Goal: Information Seeking & Learning: Learn about a topic

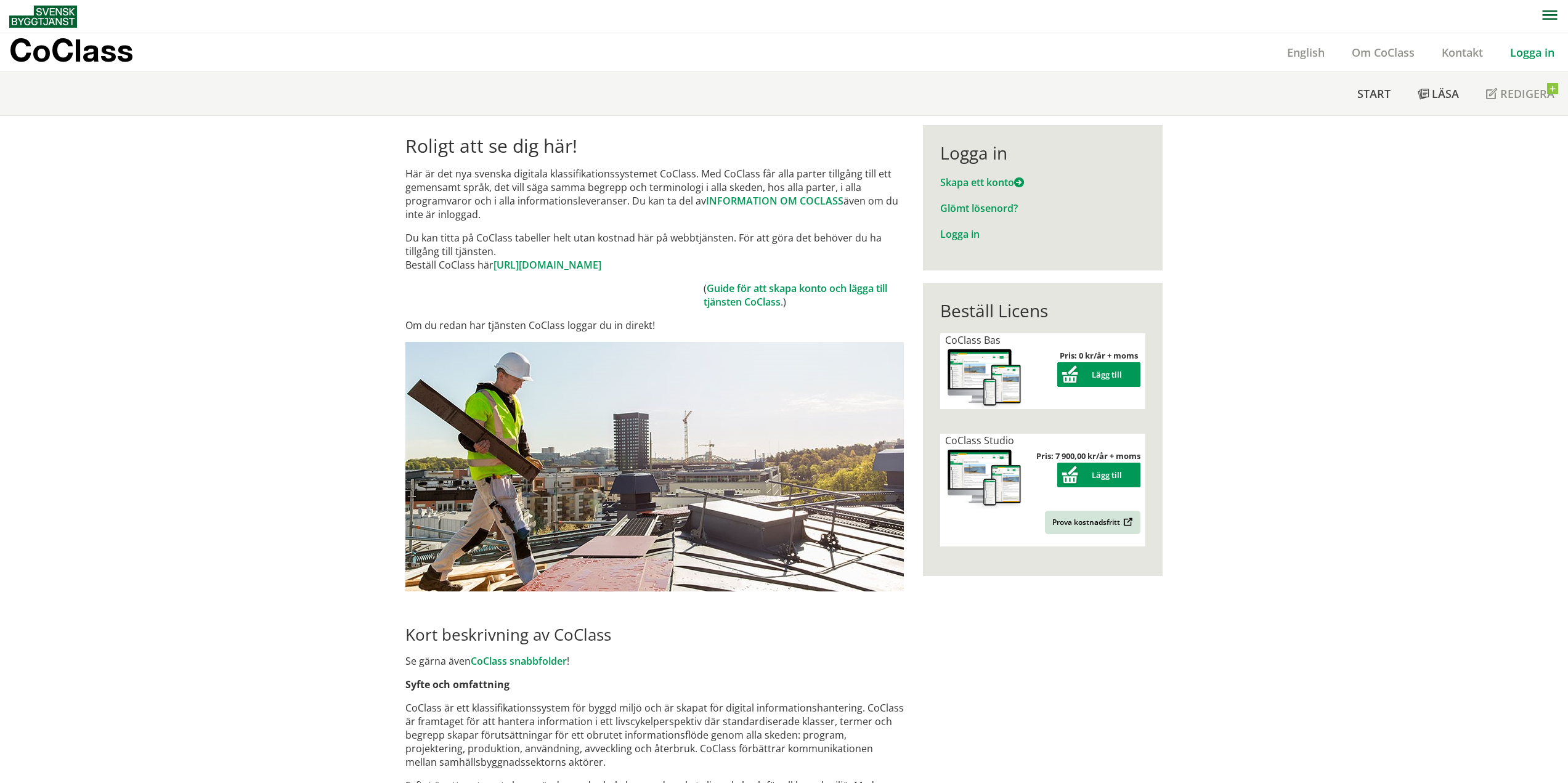
click at [1529, 49] on link "Logga in" at bounding box center [1531, 52] width 71 height 15
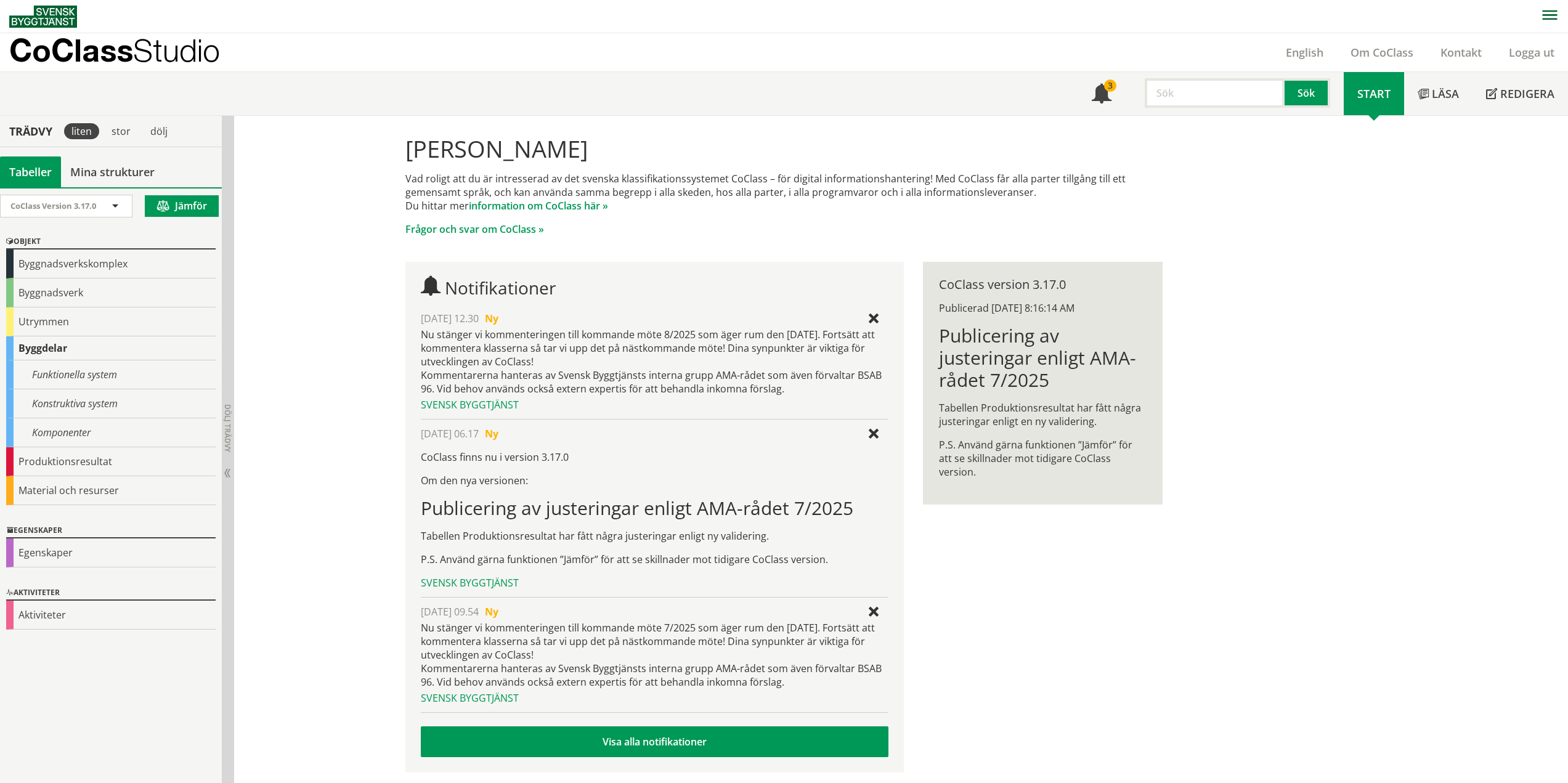
click at [1188, 93] on input "text" at bounding box center [1214, 93] width 140 height 30
type input "ställ"
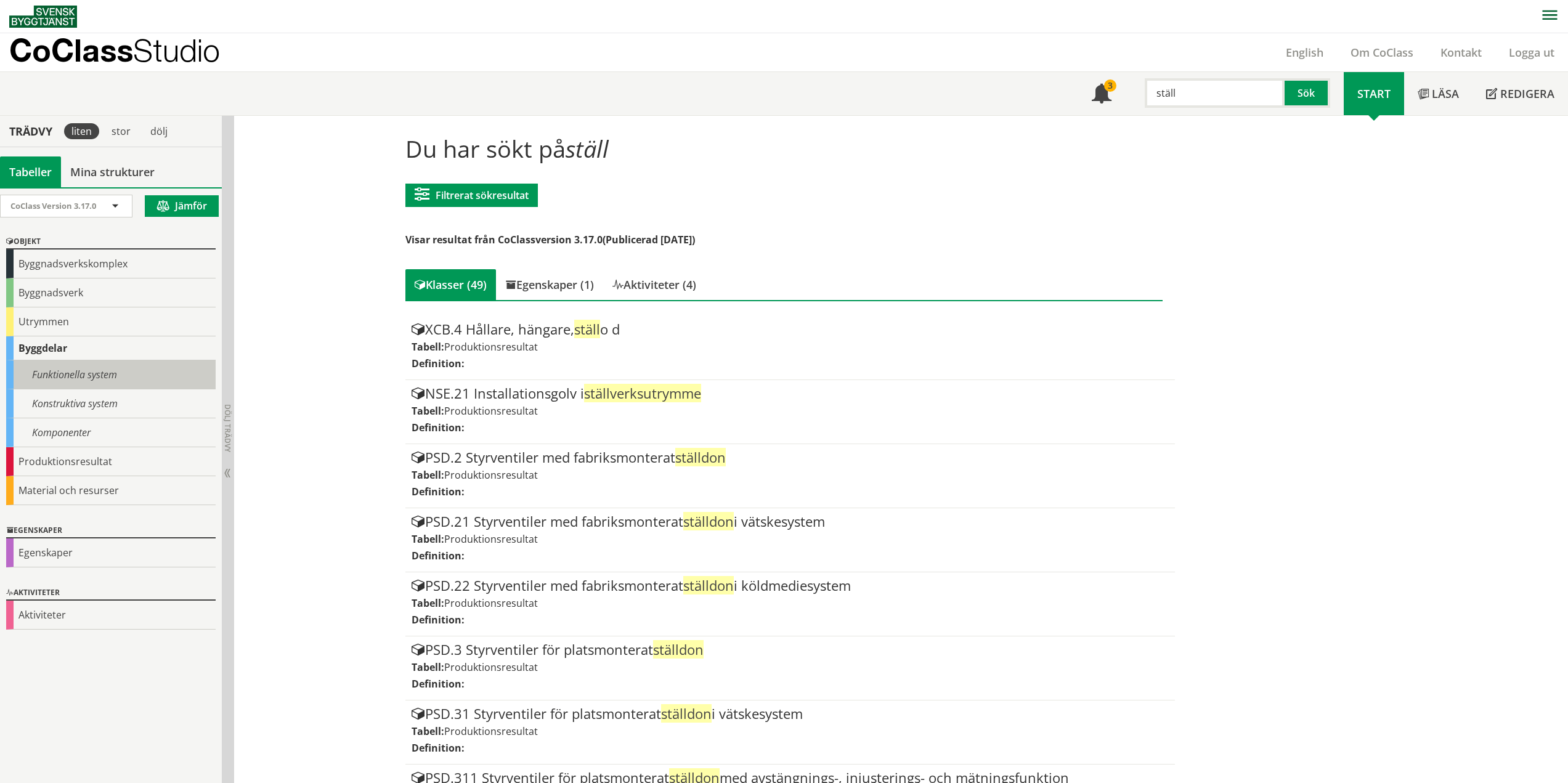
click at [98, 372] on div "Funktionella system" at bounding box center [111, 375] width 210 height 29
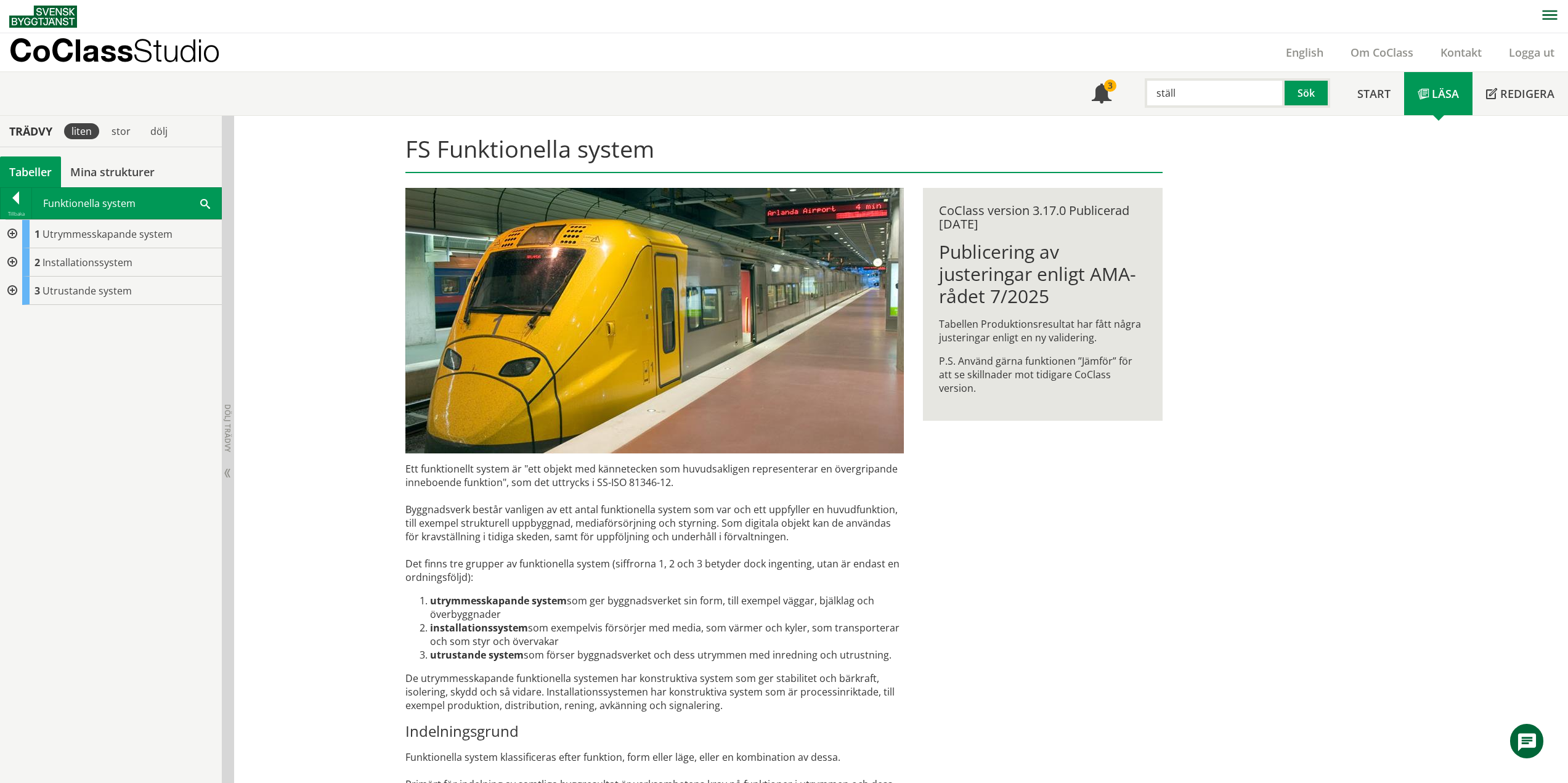
click at [12, 261] on div at bounding box center [11, 262] width 22 height 28
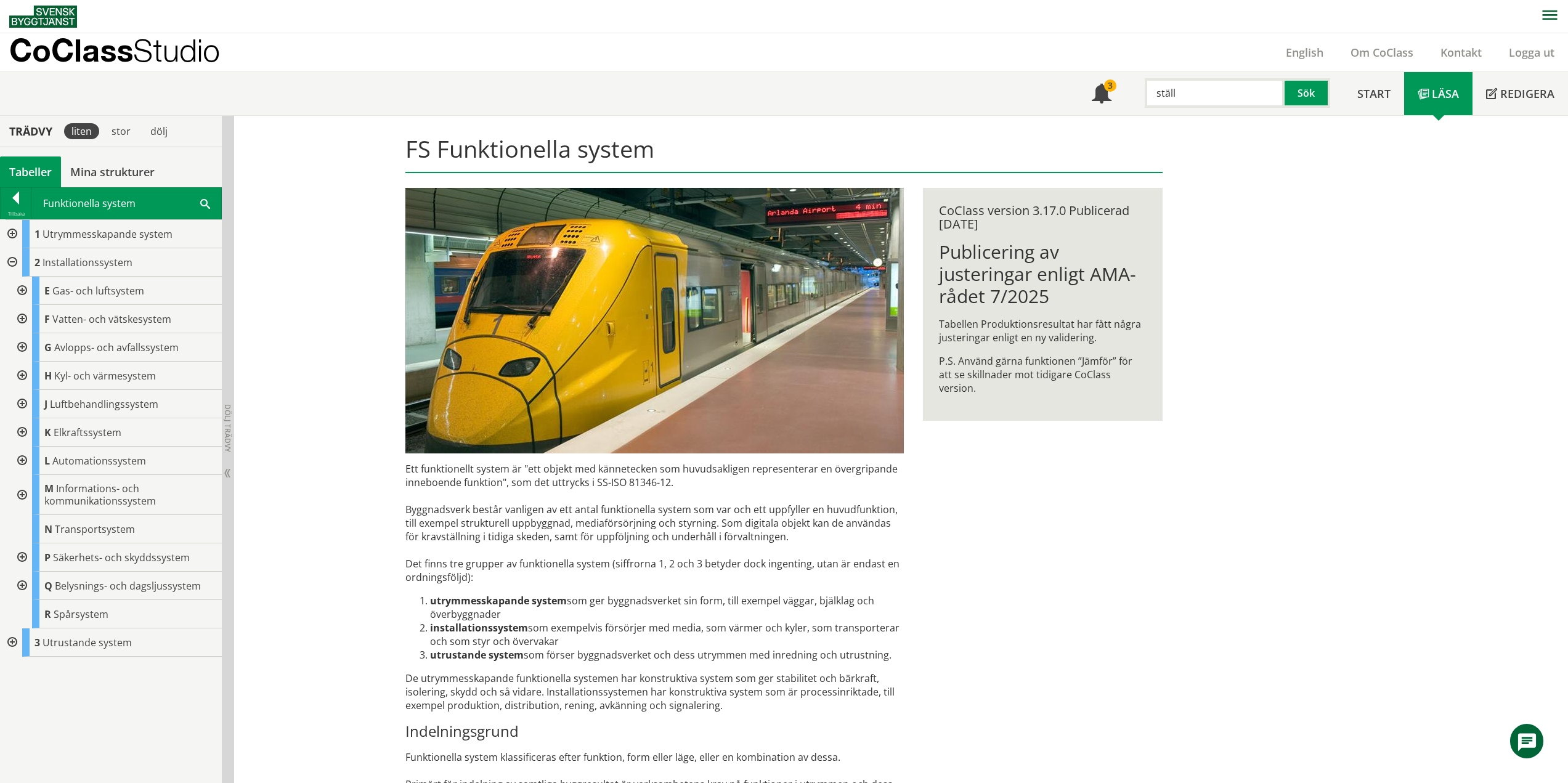
click at [27, 492] on div at bounding box center [21, 495] width 22 height 40
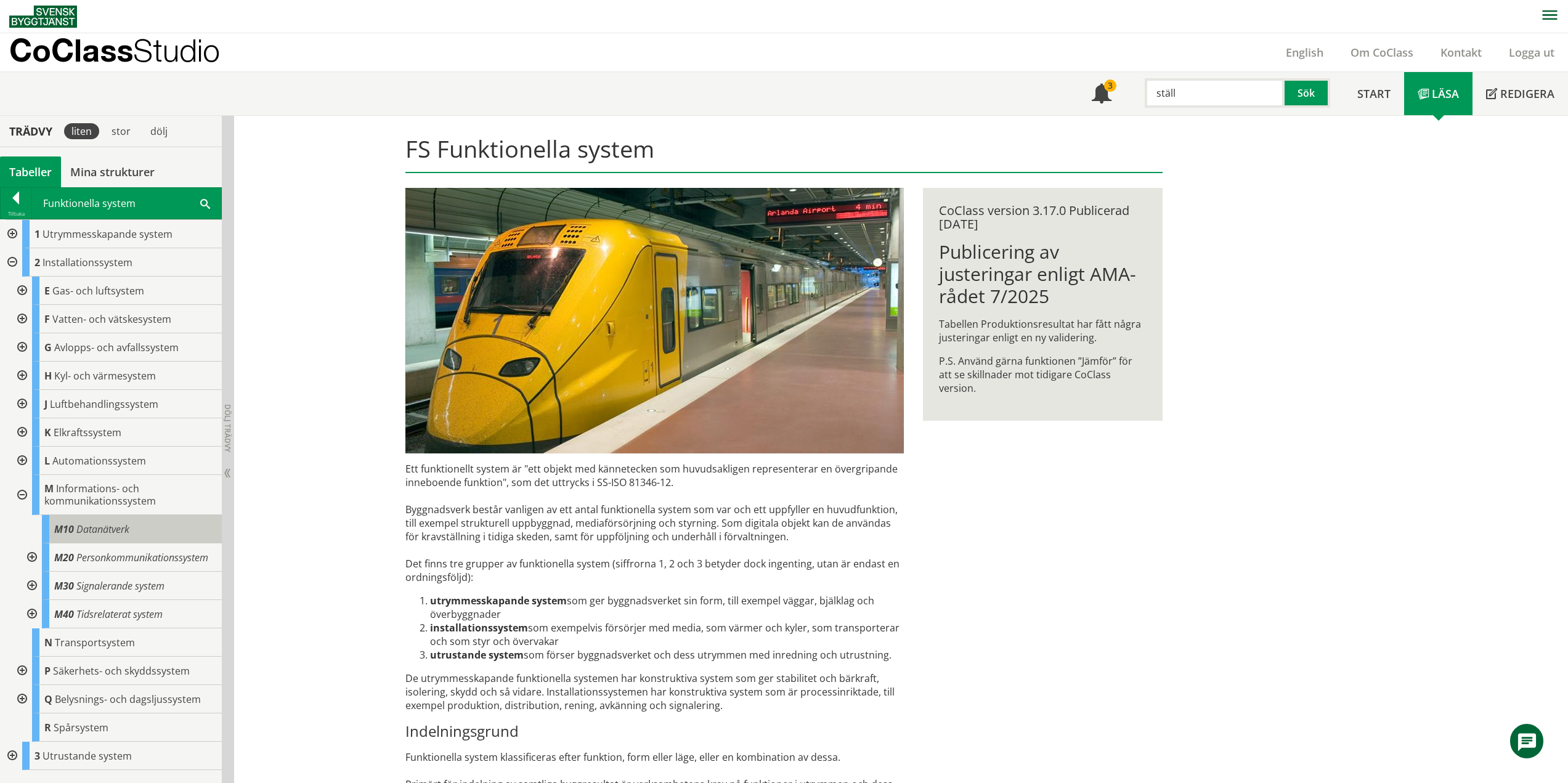
click at [100, 526] on span "Datanätverk" at bounding box center [102, 529] width 53 height 14
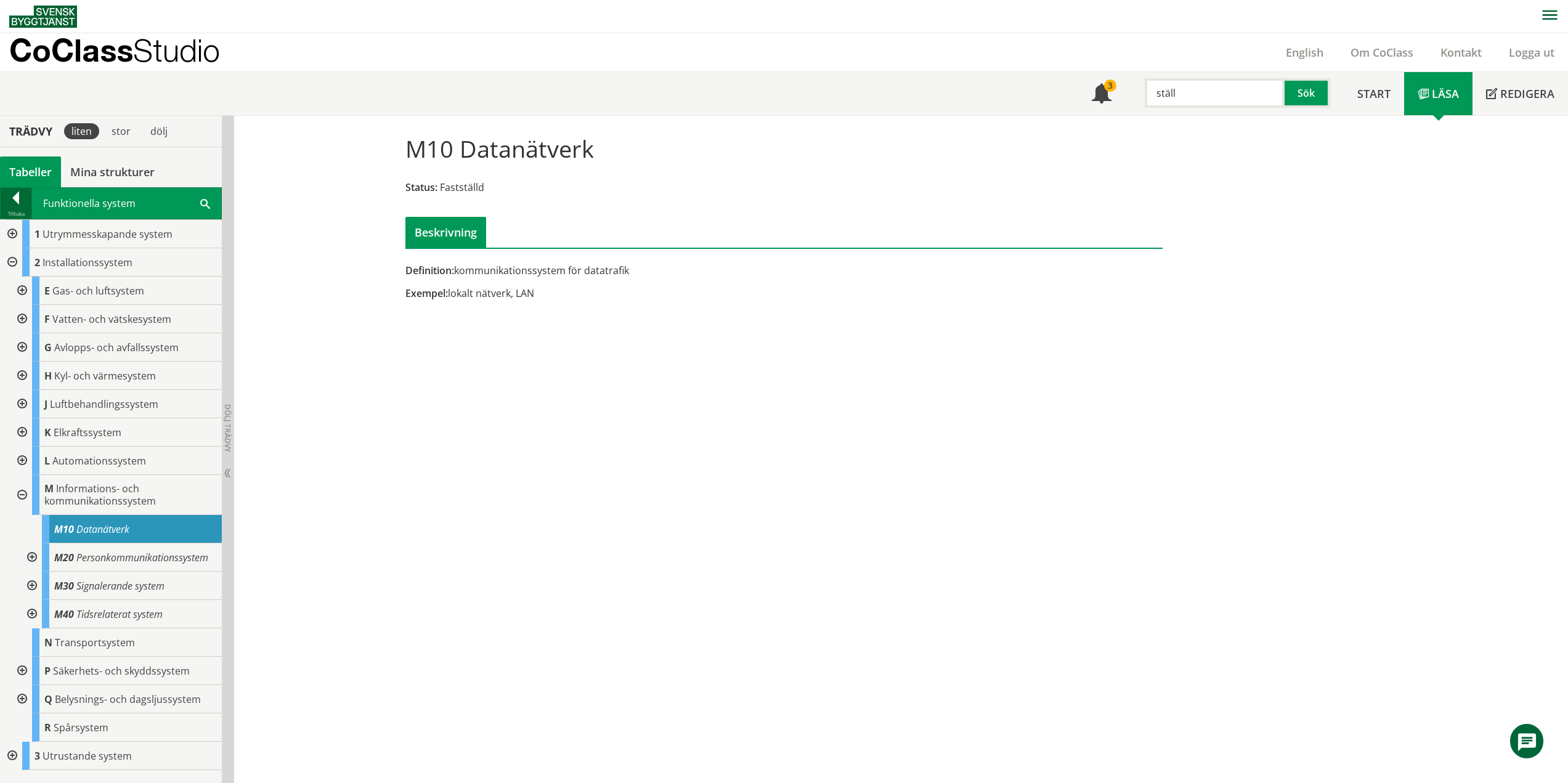
click at [16, 203] on div at bounding box center [16, 200] width 31 height 18
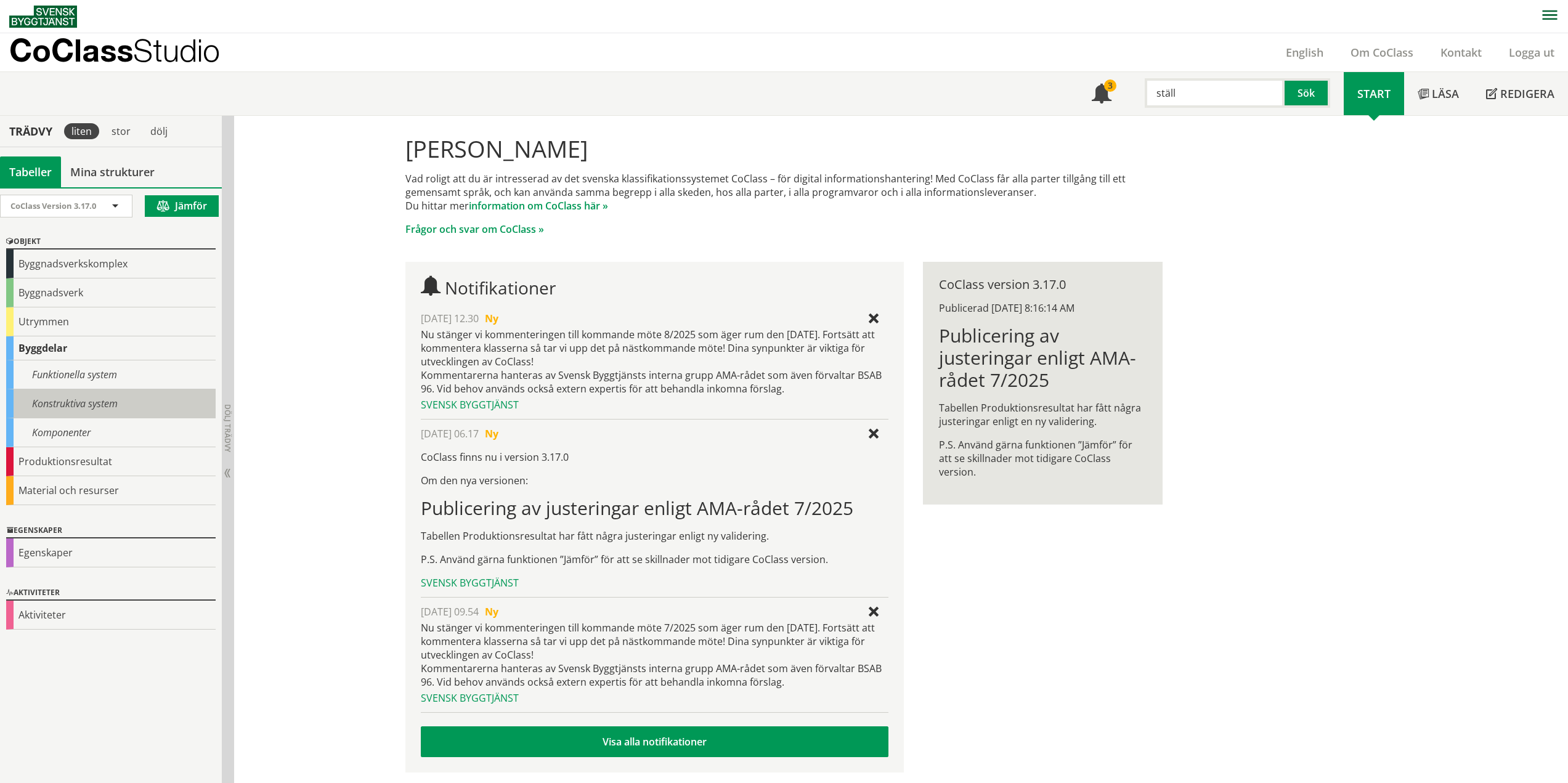
click at [69, 400] on div "Konstruktiva system" at bounding box center [111, 404] width 210 height 29
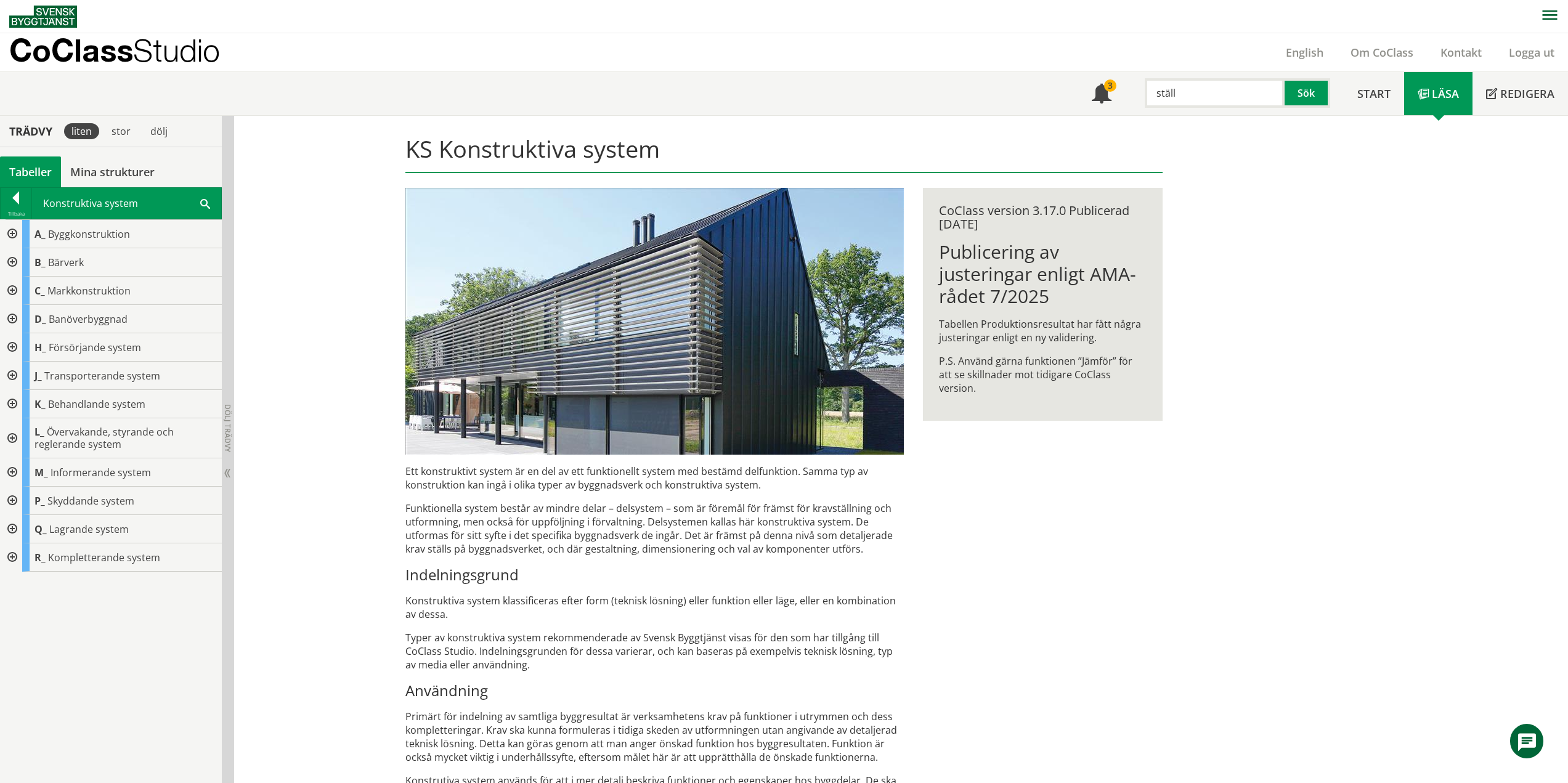
click at [11, 470] on div at bounding box center [11, 472] width 22 height 28
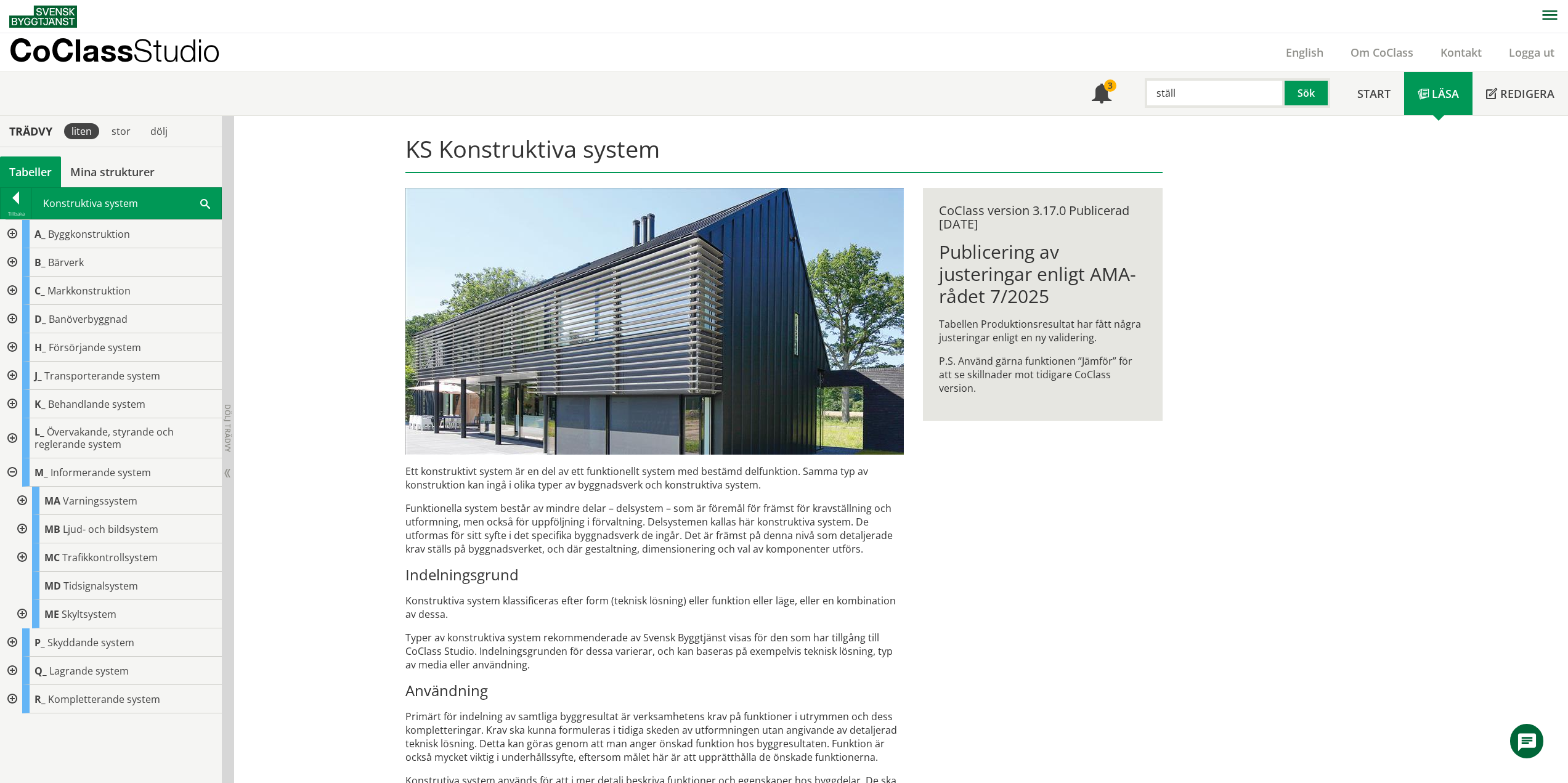
click at [11, 471] on div at bounding box center [11, 472] width 22 height 28
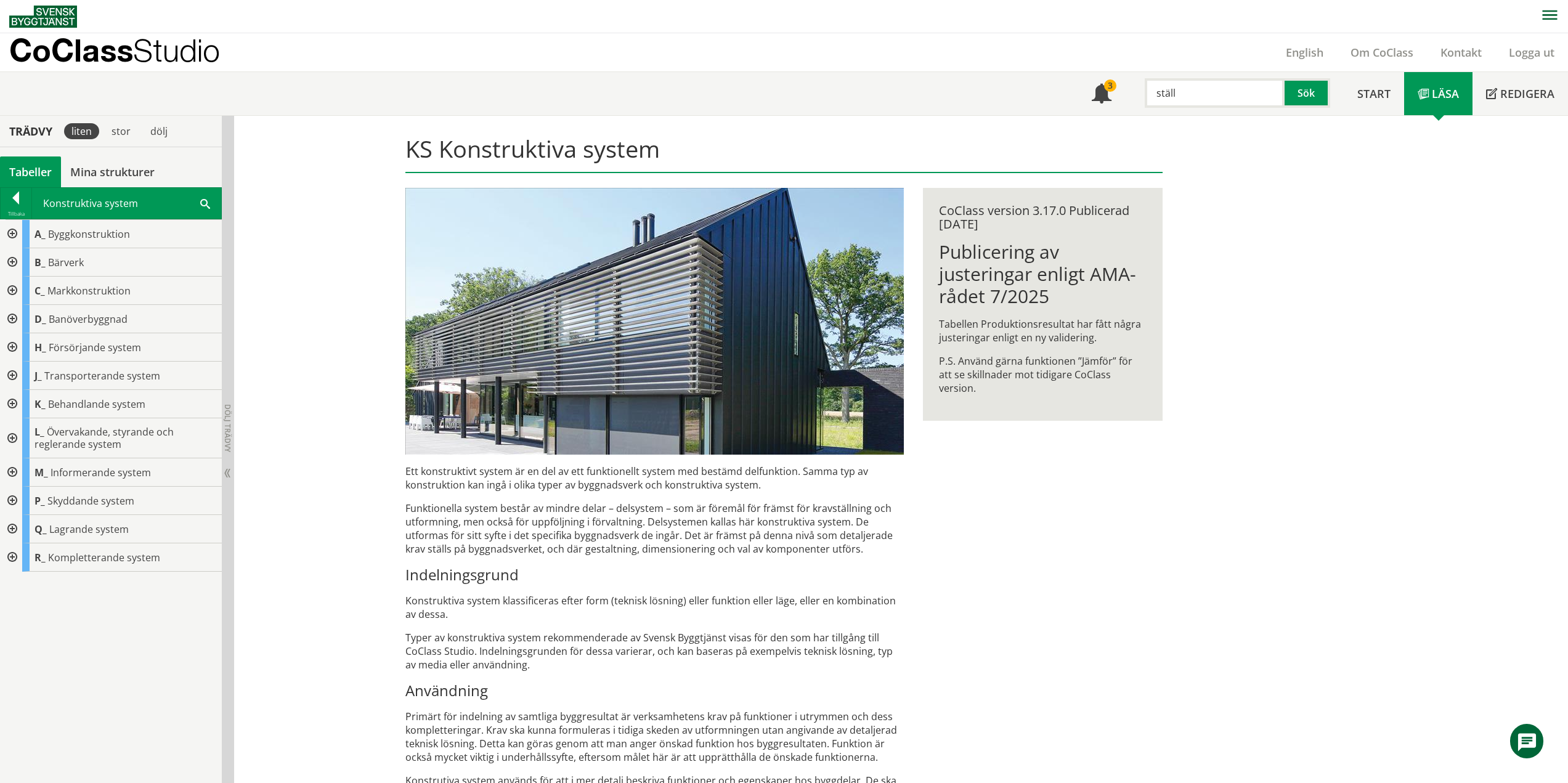
click at [12, 499] on div at bounding box center [11, 500] width 22 height 28
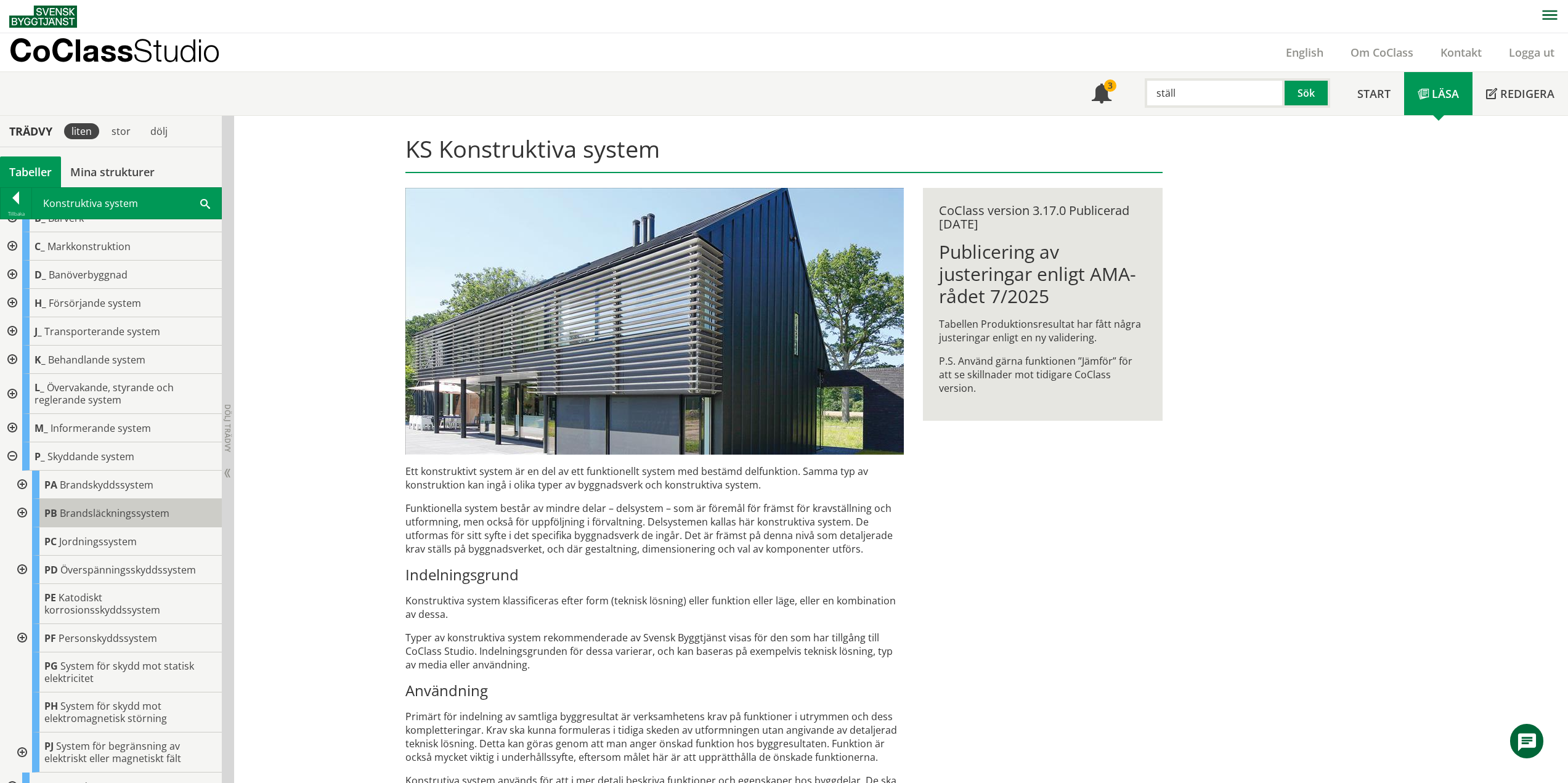
scroll to position [90, 0]
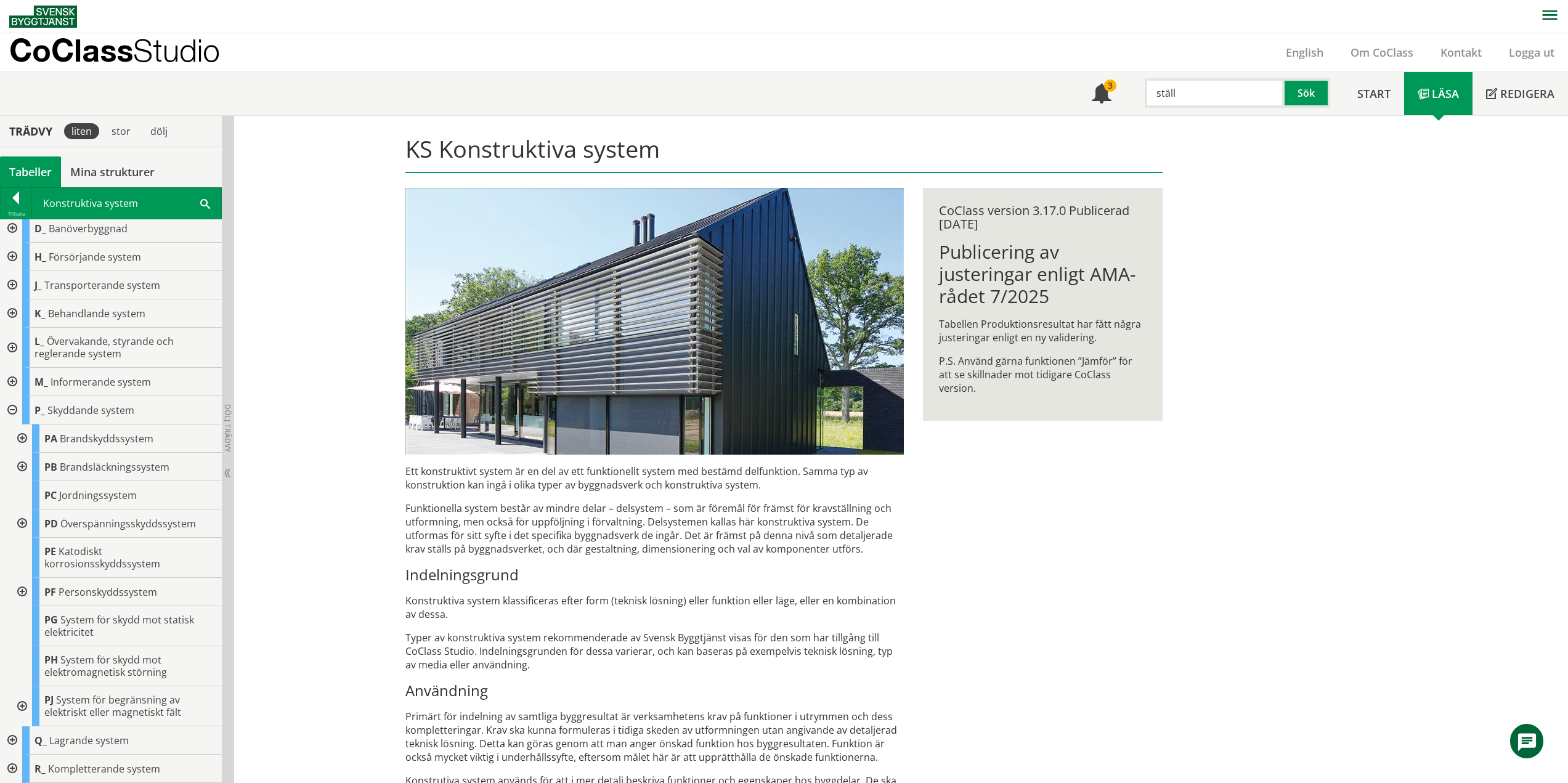
click at [11, 413] on div at bounding box center [11, 410] width 22 height 28
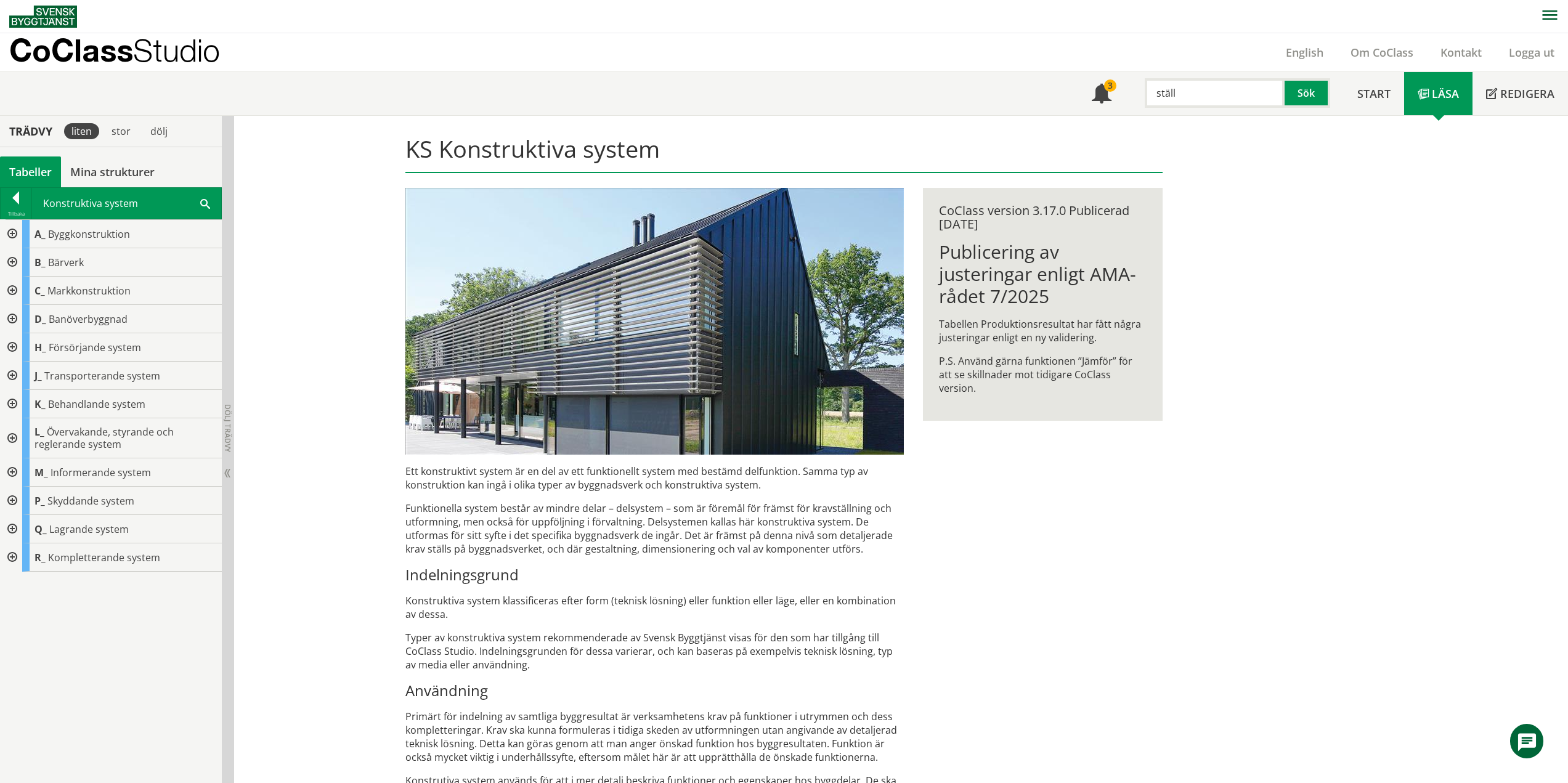
click at [11, 369] on div at bounding box center [11, 375] width 22 height 28
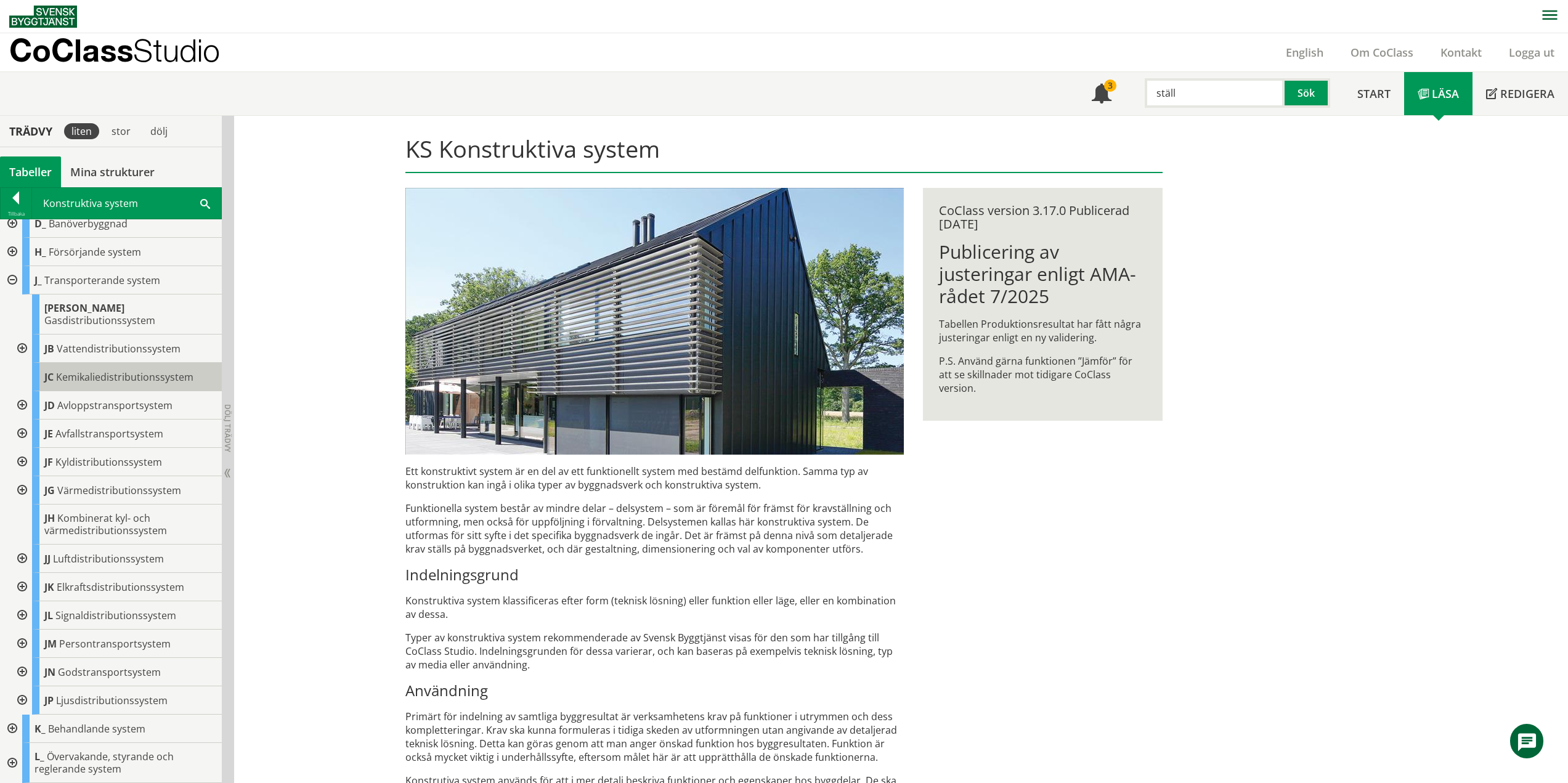
scroll to position [123, 0]
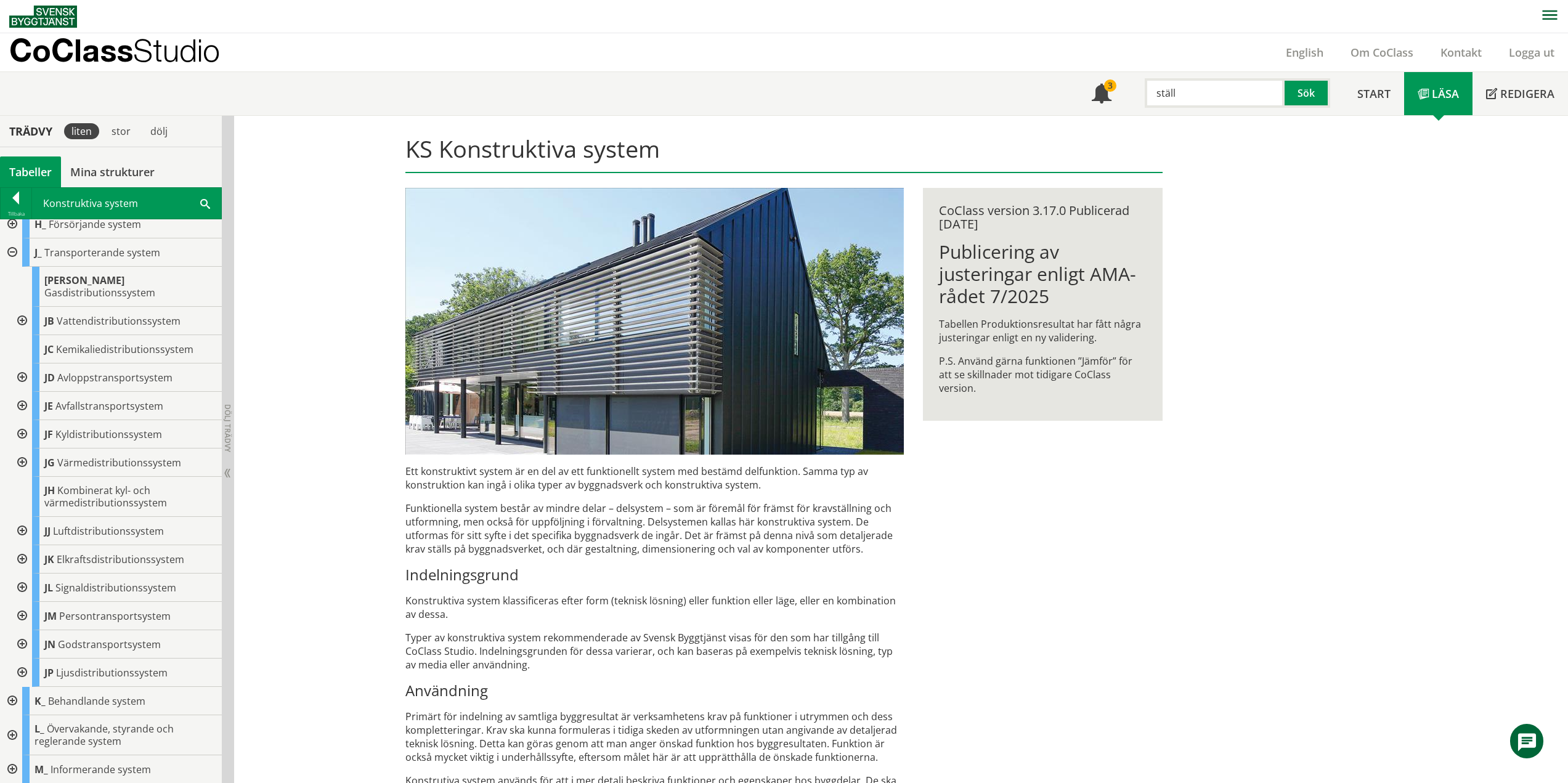
click at [21, 573] on div at bounding box center [21, 587] width 22 height 28
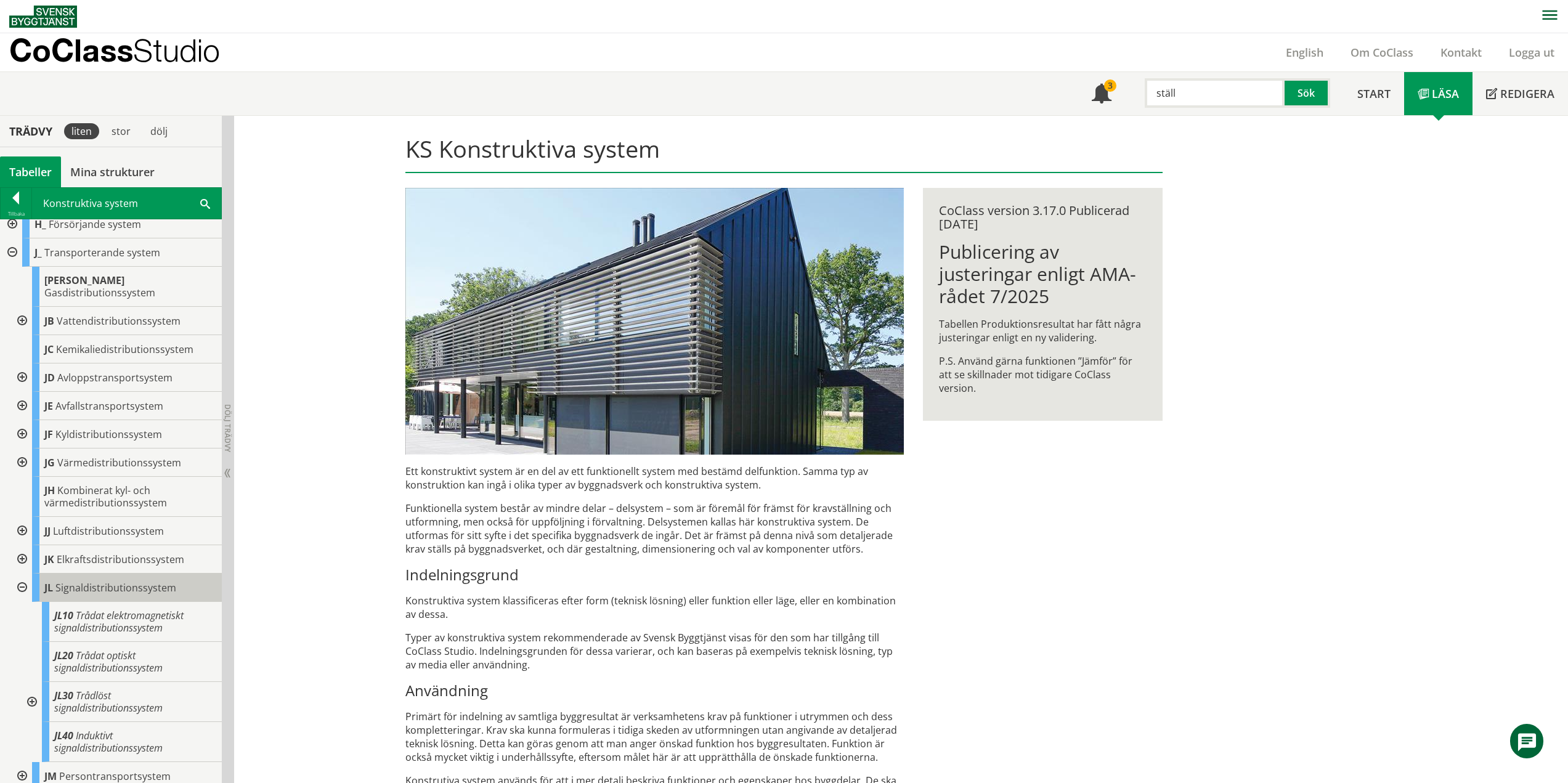
scroll to position [185, 0]
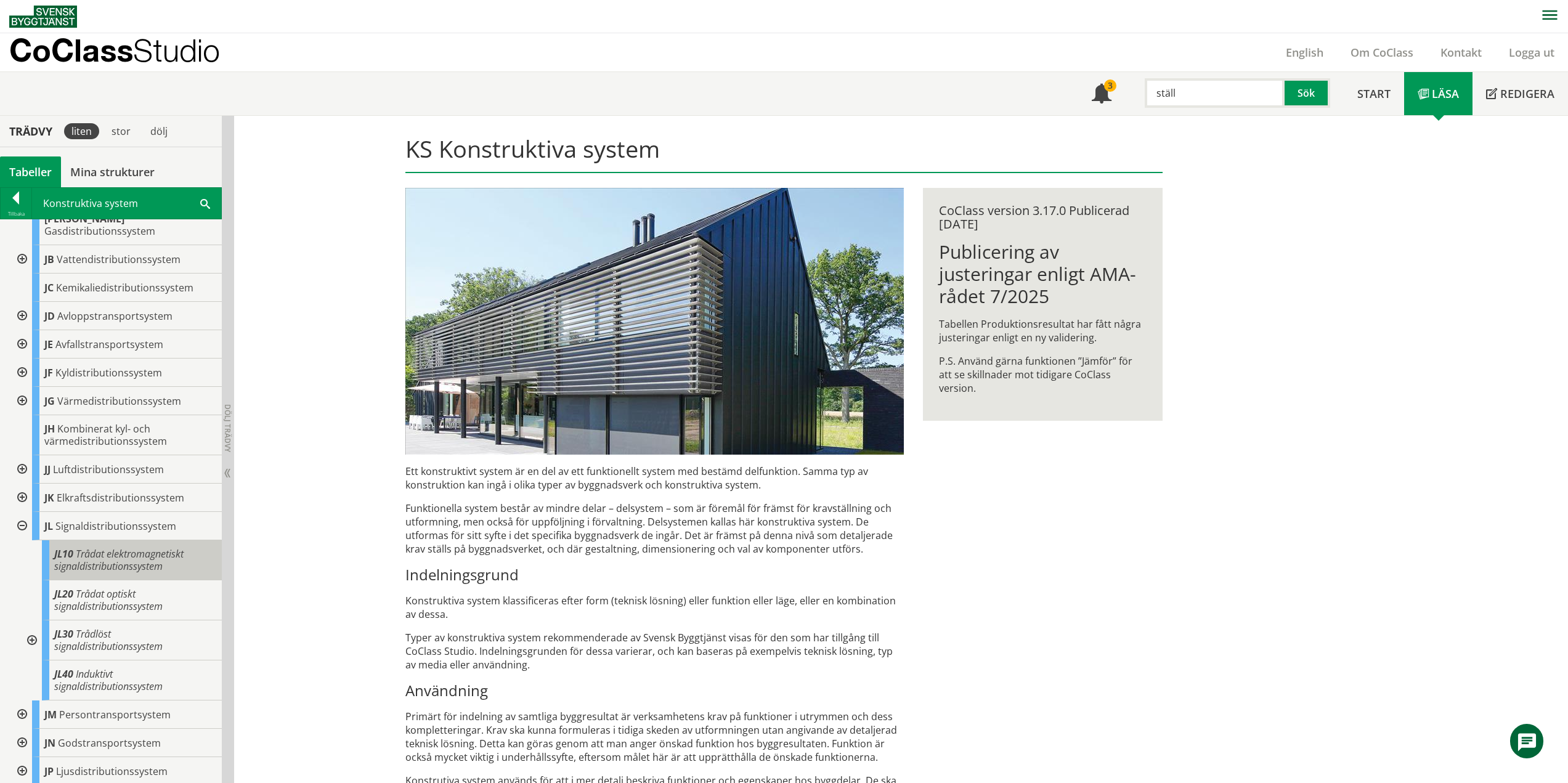
click at [89, 550] on span "Trådat elektromagnetiskt signaldistributionssystem" at bounding box center [119, 560] width 129 height 26
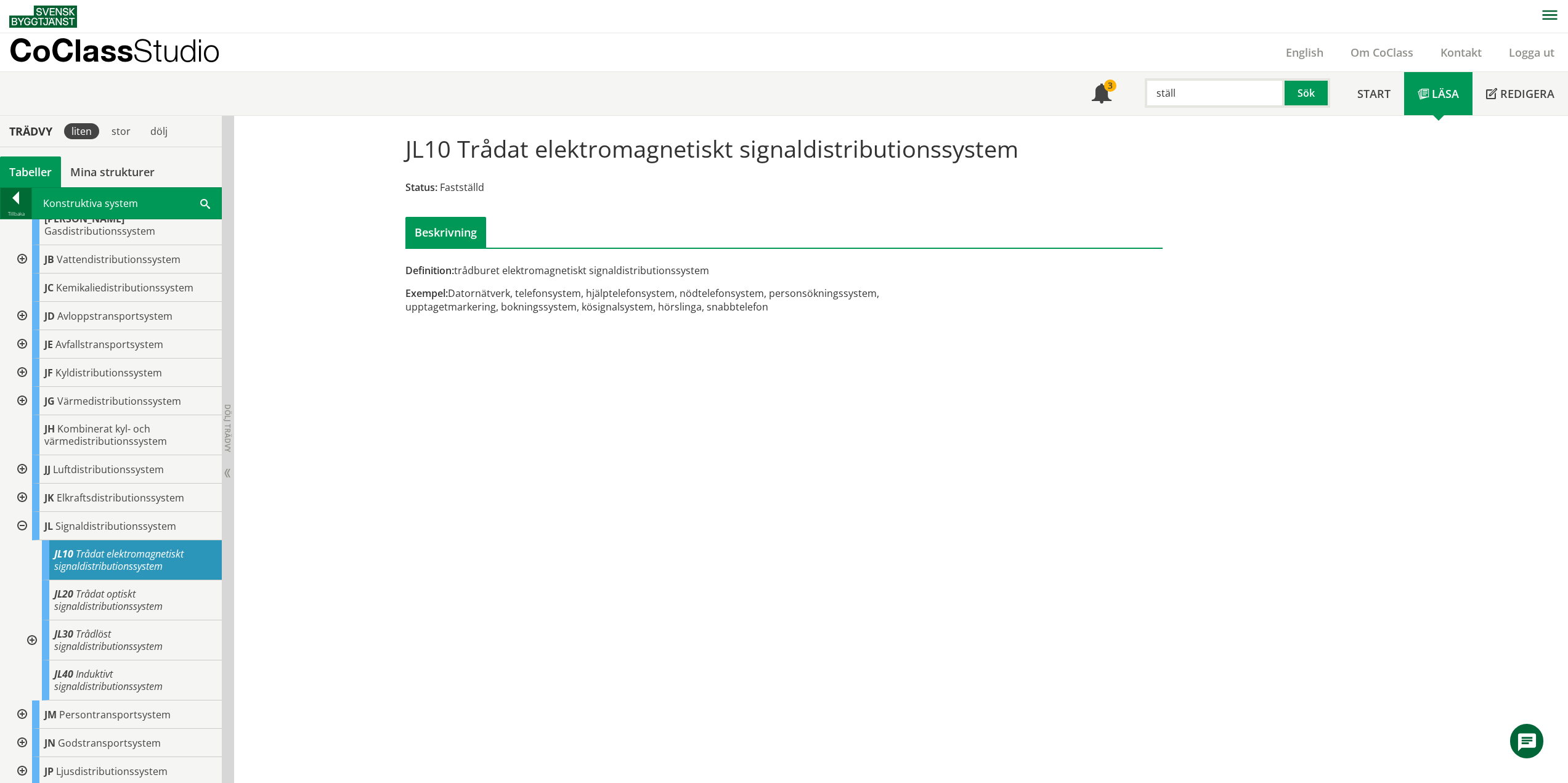
click at [18, 199] on div at bounding box center [16, 200] width 31 height 18
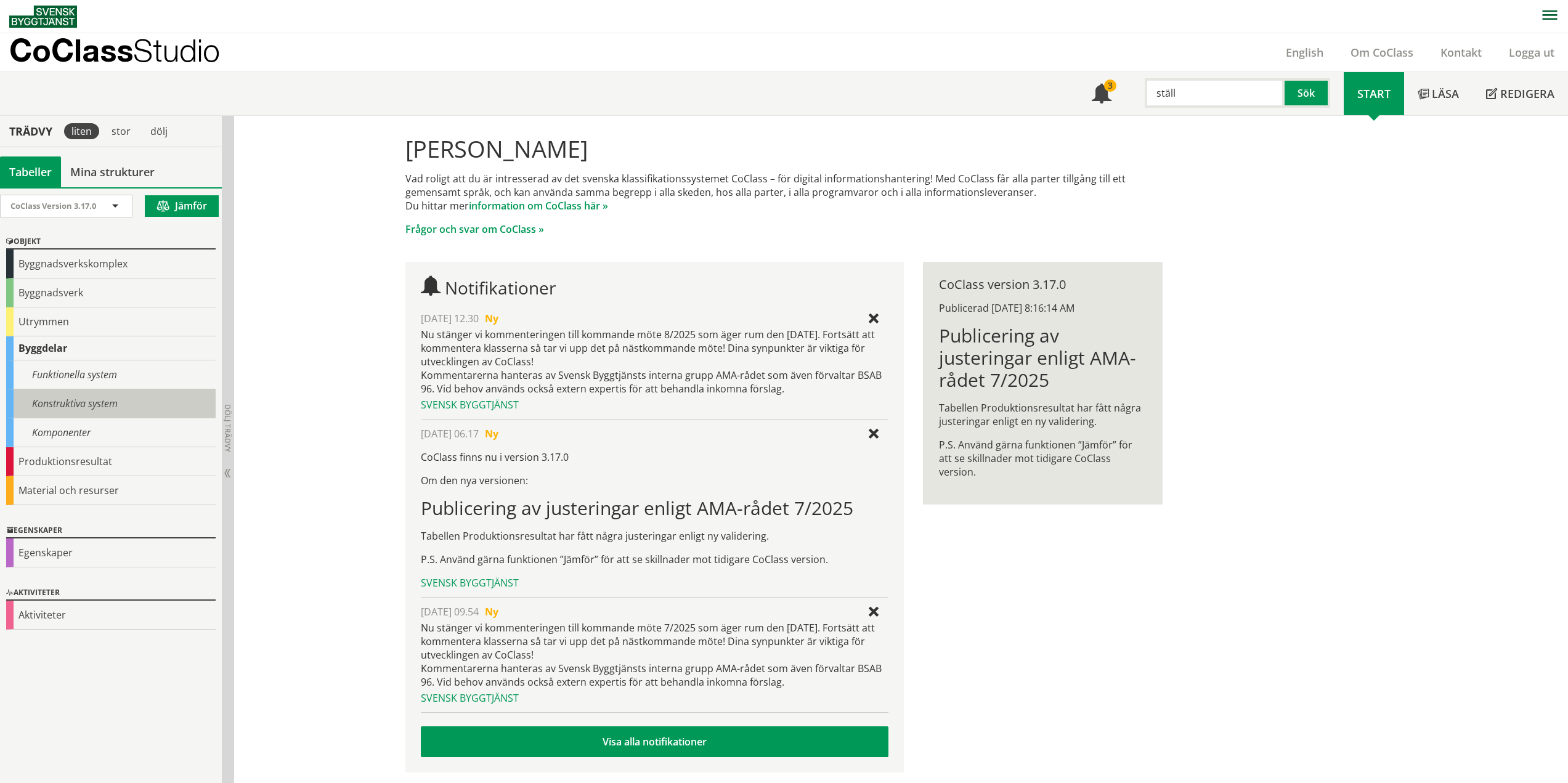
click at [71, 395] on div "Konstruktiva system" at bounding box center [111, 404] width 210 height 29
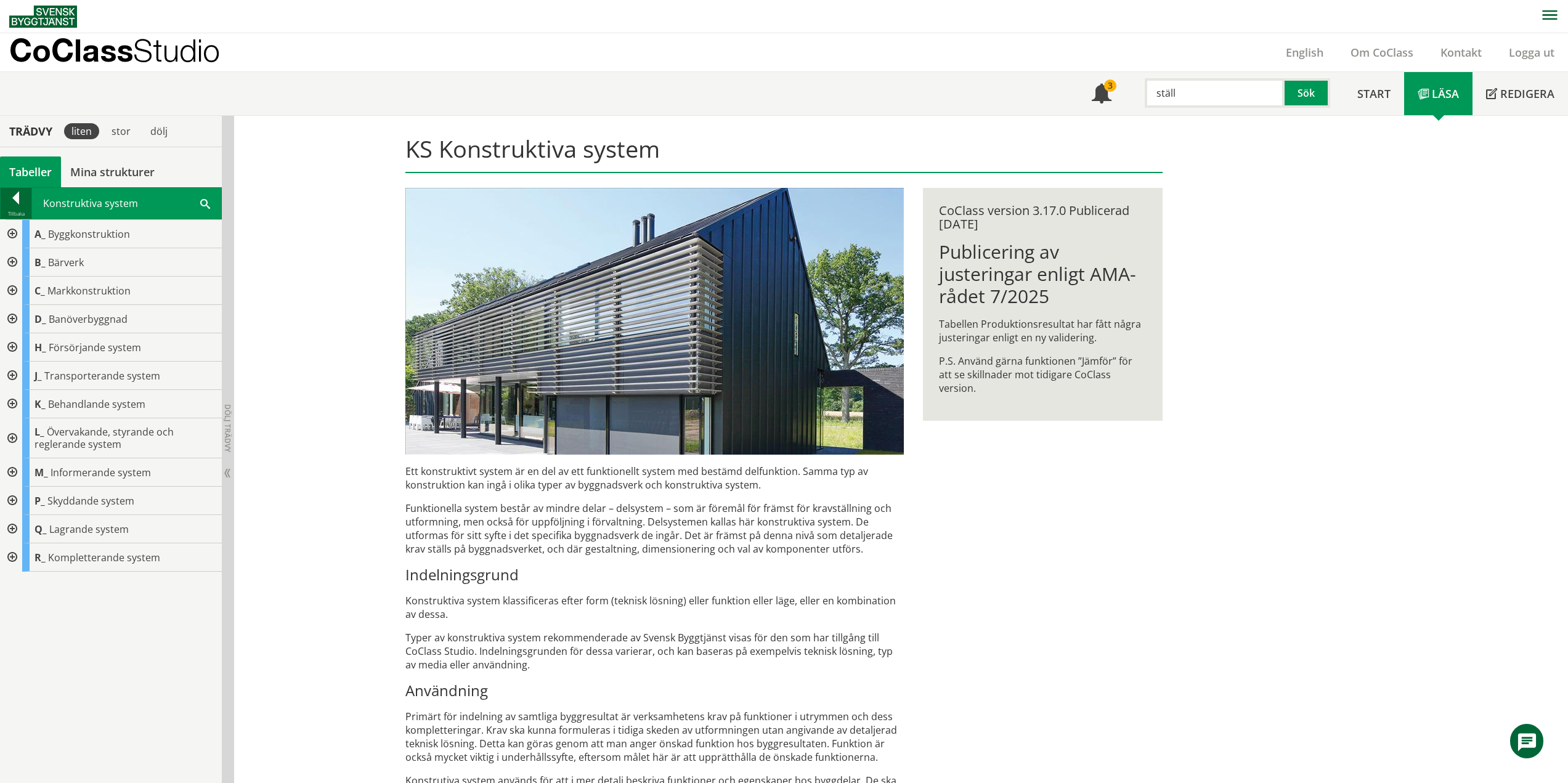
click at [18, 198] on div at bounding box center [16, 200] width 31 height 18
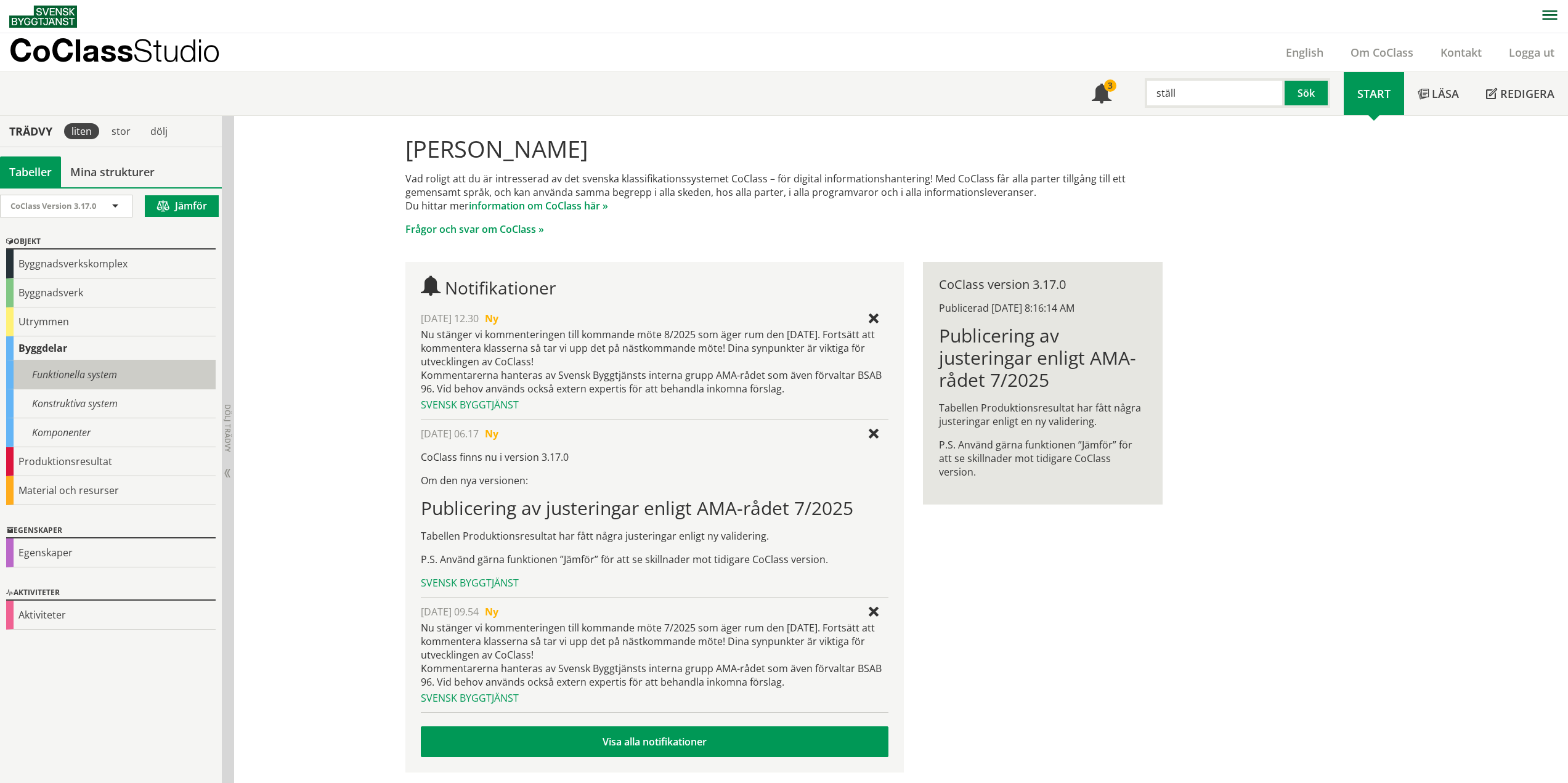
click at [57, 374] on div "Funktionella system" at bounding box center [111, 375] width 210 height 29
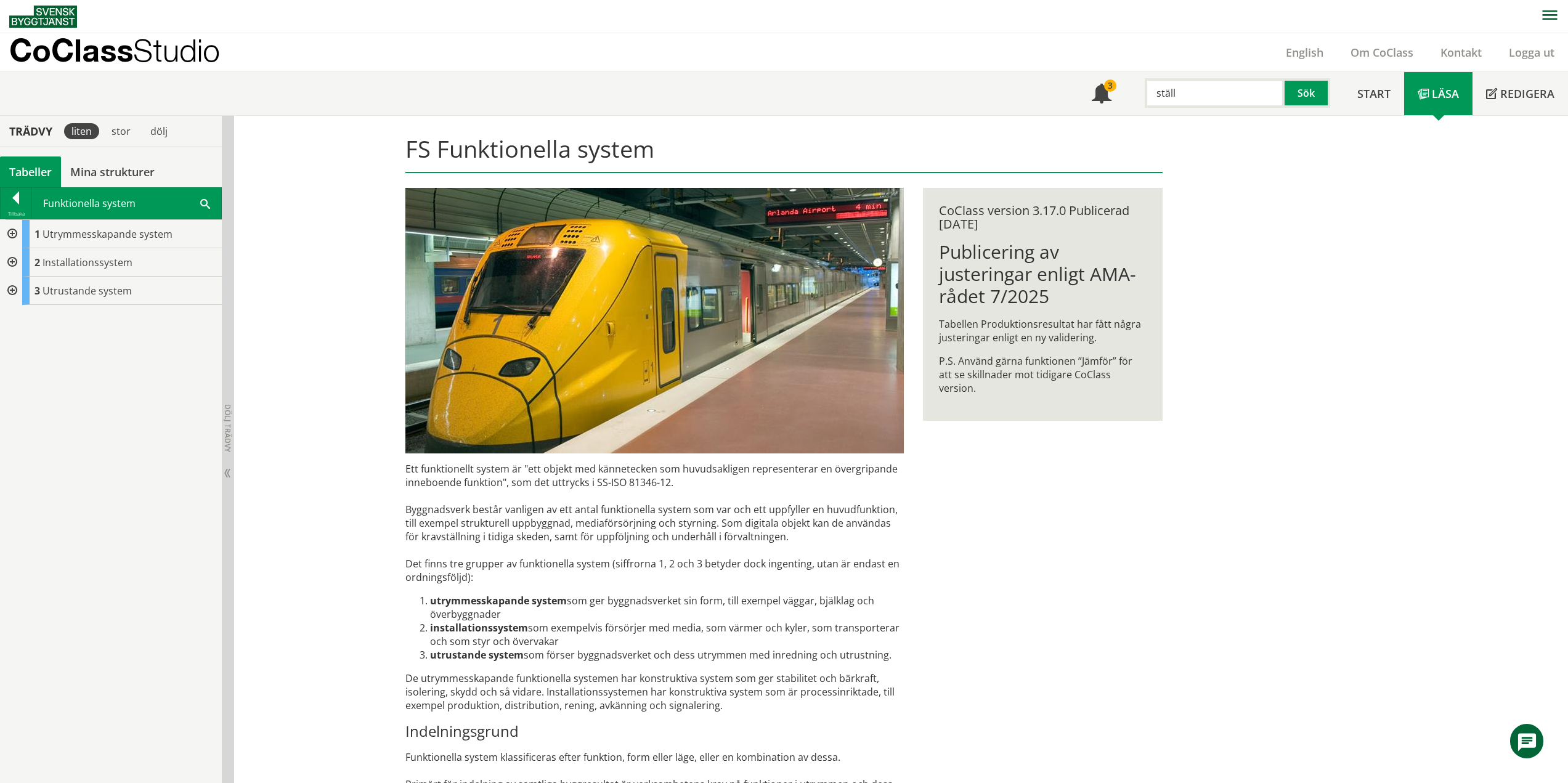
click at [15, 262] on div at bounding box center [11, 262] width 22 height 28
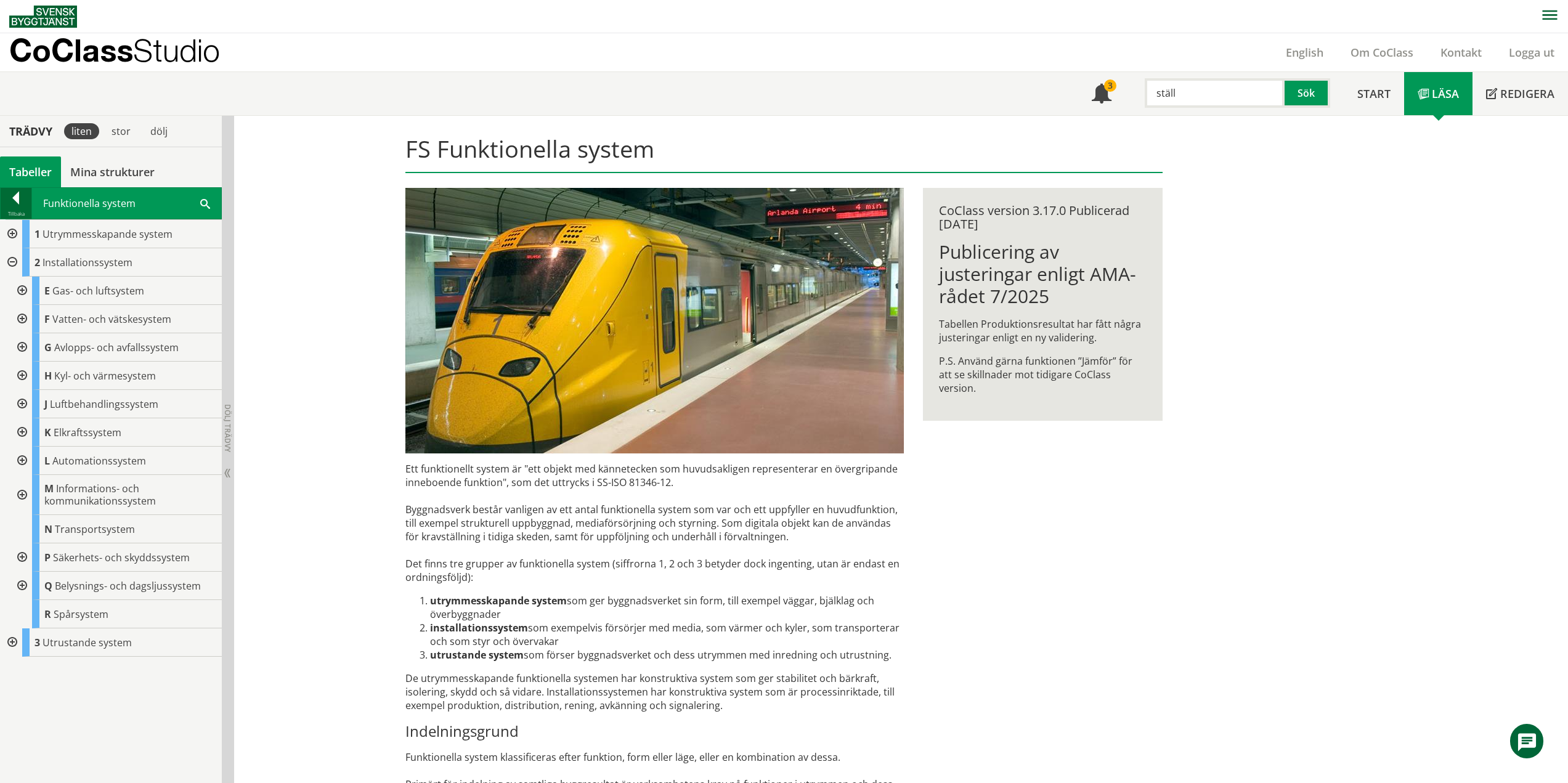
click at [15, 203] on div at bounding box center [16, 200] width 31 height 18
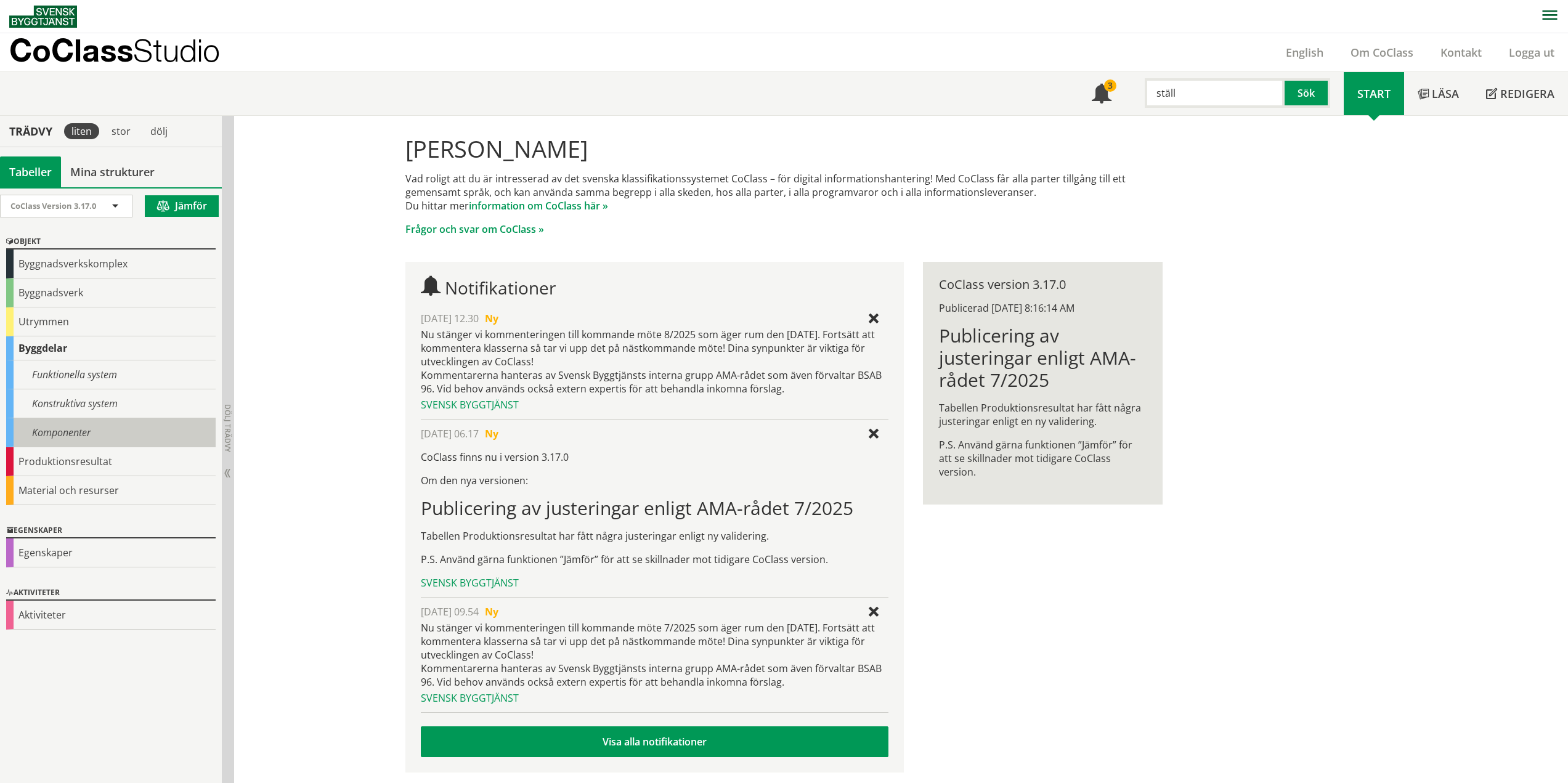
click at [65, 431] on div "Komponenter" at bounding box center [111, 433] width 210 height 29
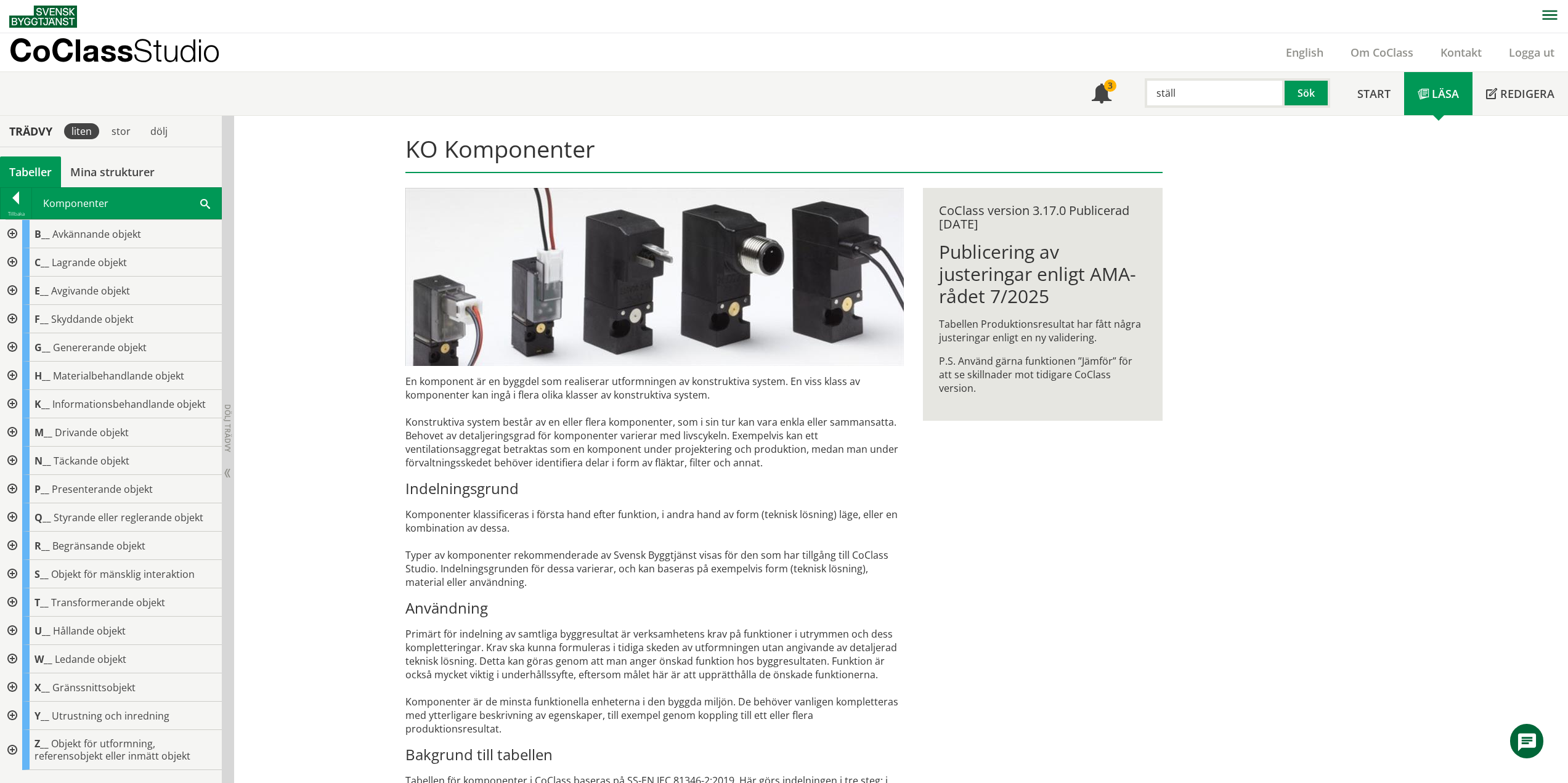
click at [15, 687] on div at bounding box center [11, 687] width 22 height 28
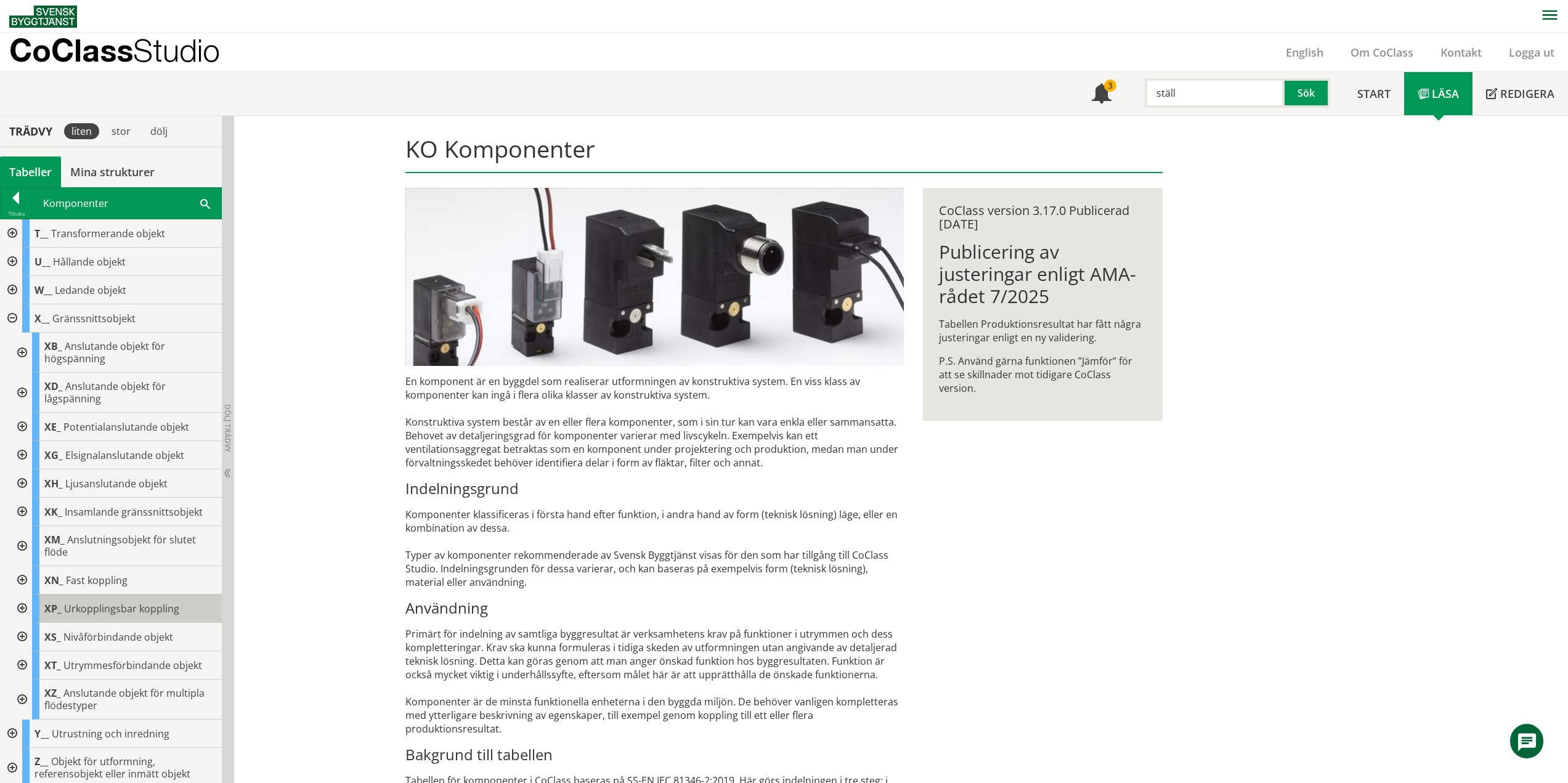
scroll to position [374, 0]
click at [24, 386] on div at bounding box center [21, 388] width 22 height 40
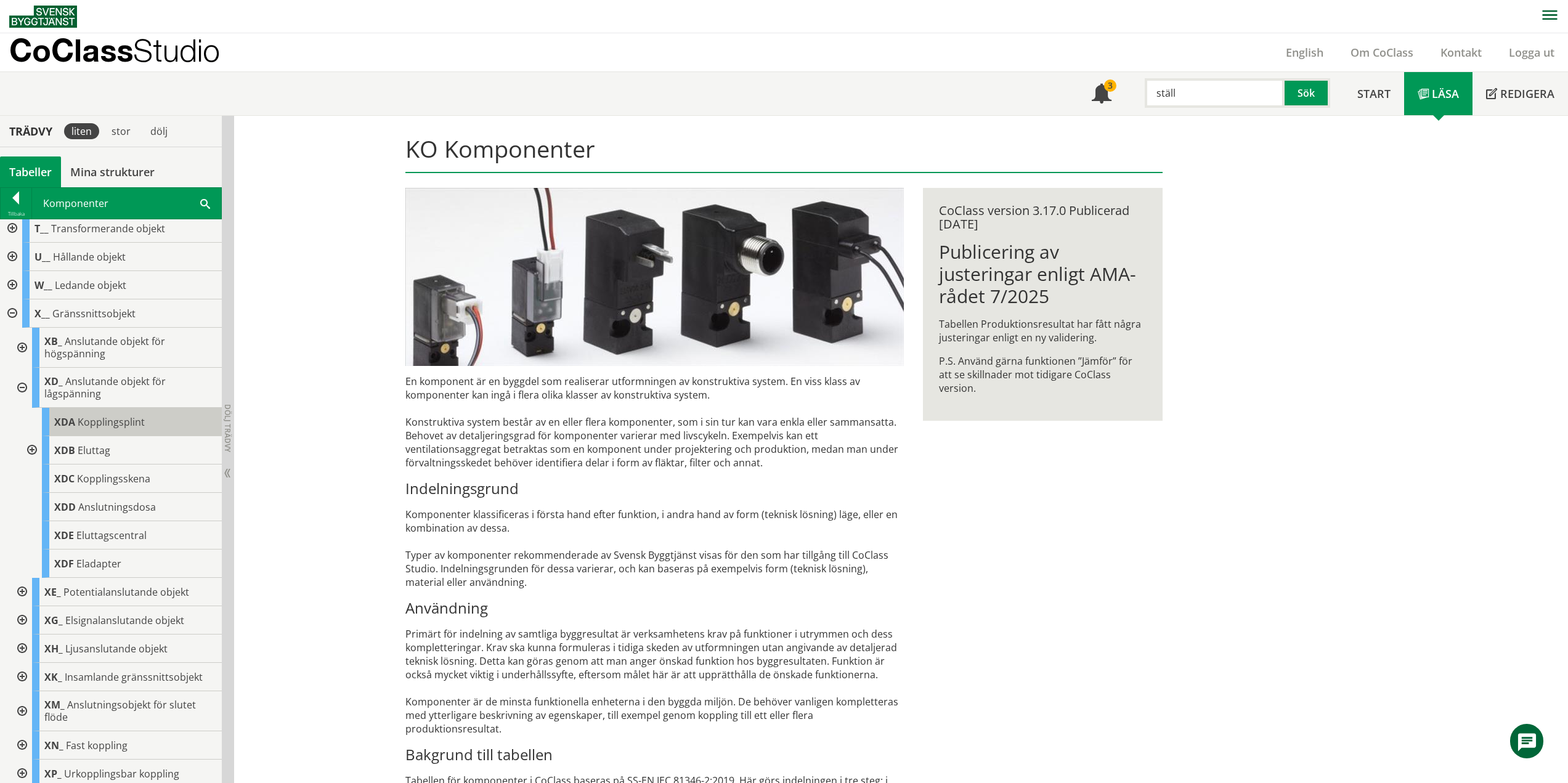
click at [93, 421] on span "Kopplingsplint" at bounding box center [111, 422] width 67 height 14
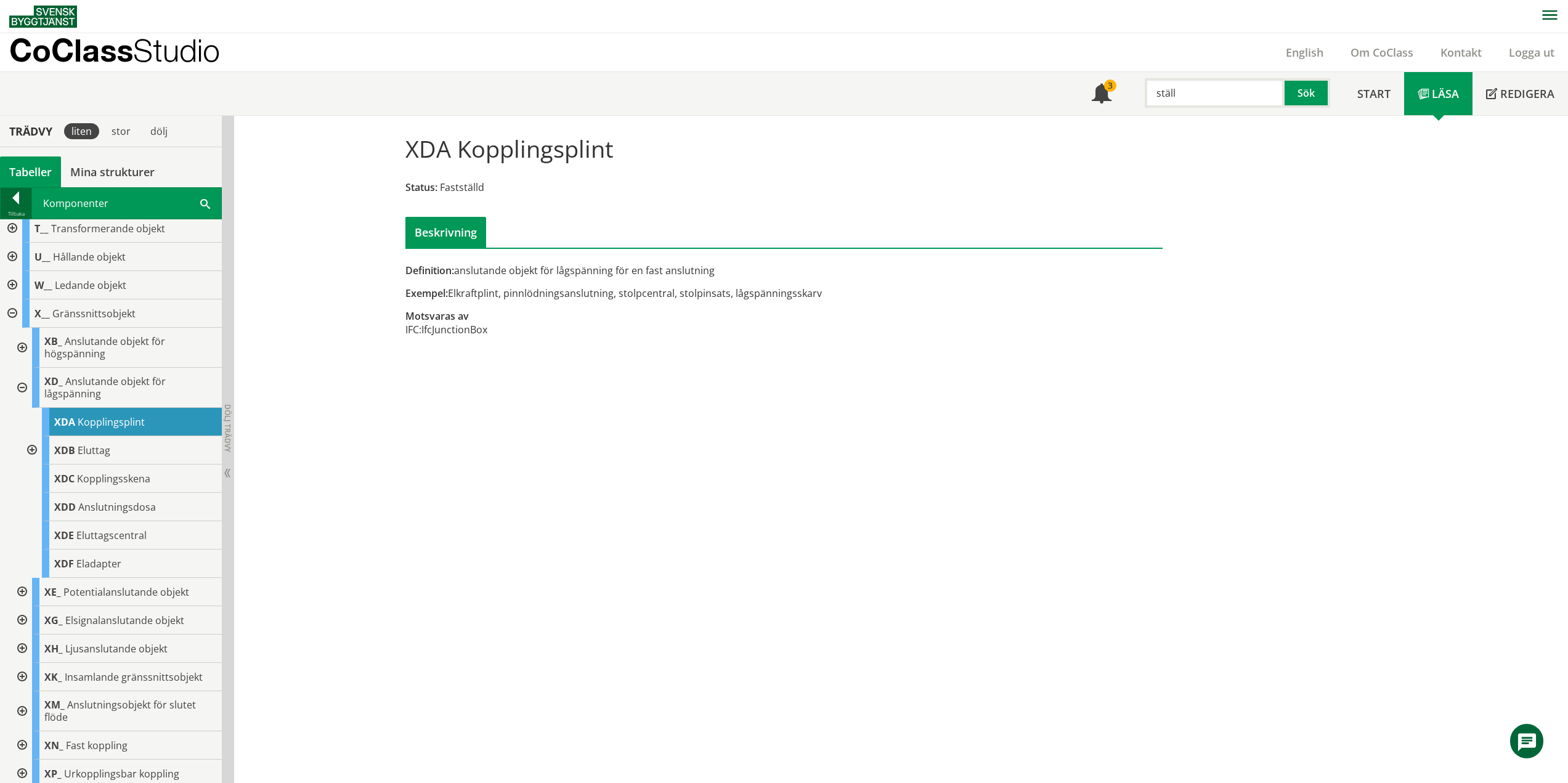
click at [16, 193] on div at bounding box center [16, 200] width 31 height 18
